Goal: Find specific page/section

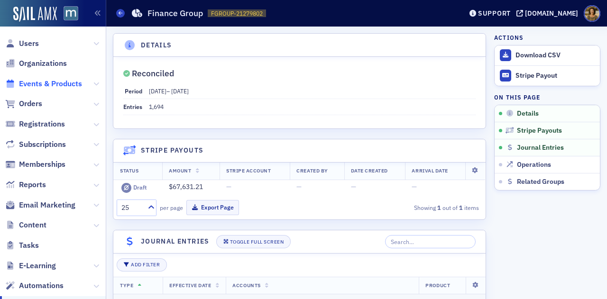
click at [38, 80] on span "Events & Products" at bounding box center [50, 84] width 63 height 10
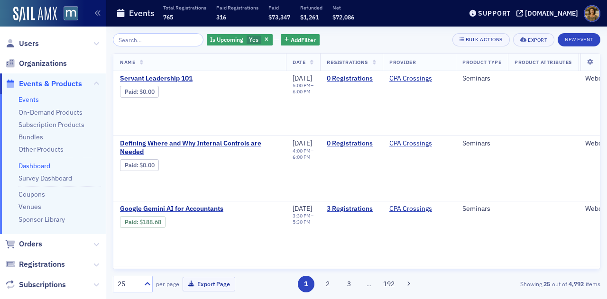
click at [39, 166] on link "Dashboard" at bounding box center [34, 166] width 32 height 9
